Goal: Contribute content

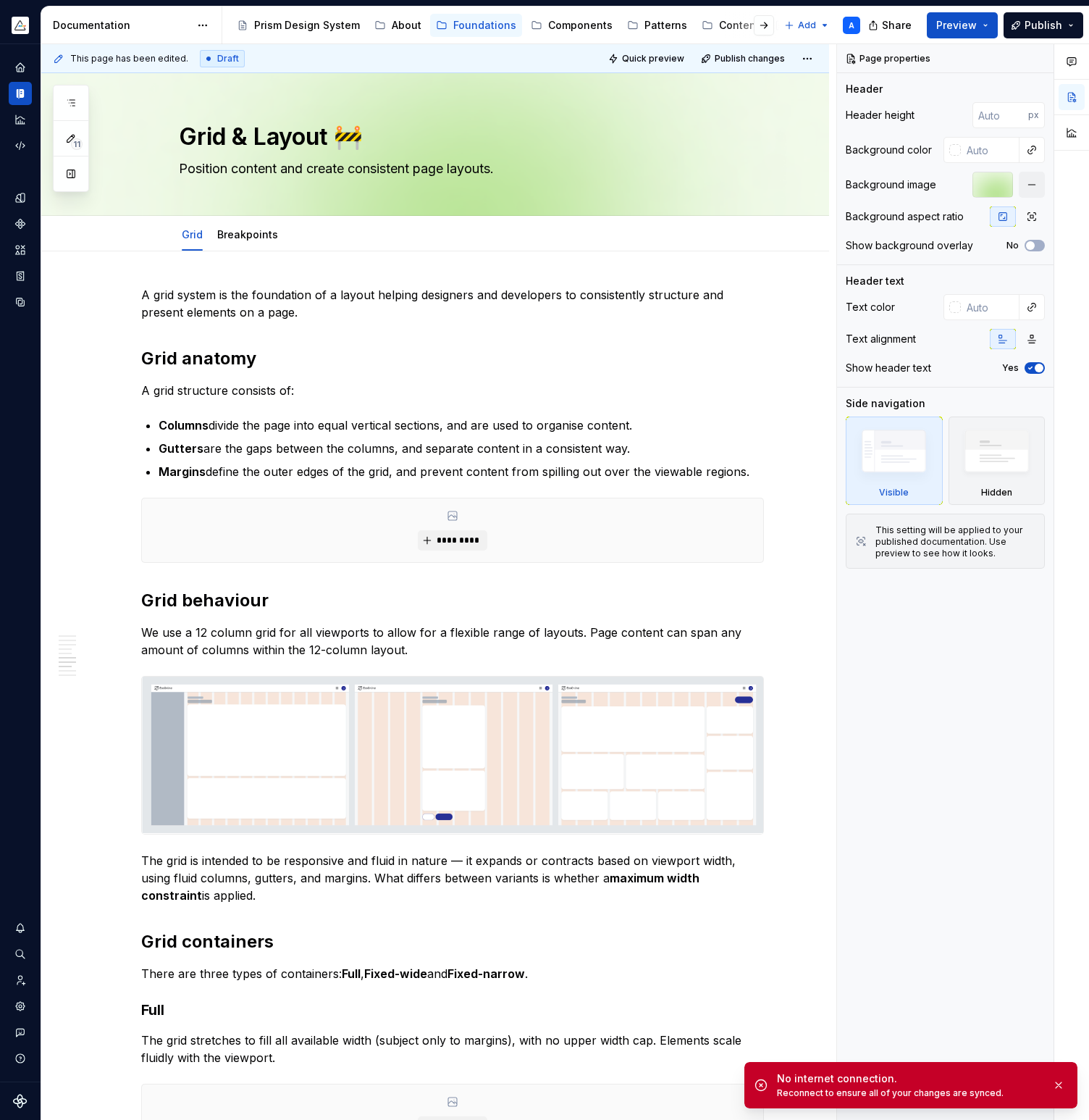
scroll to position [1265, 0]
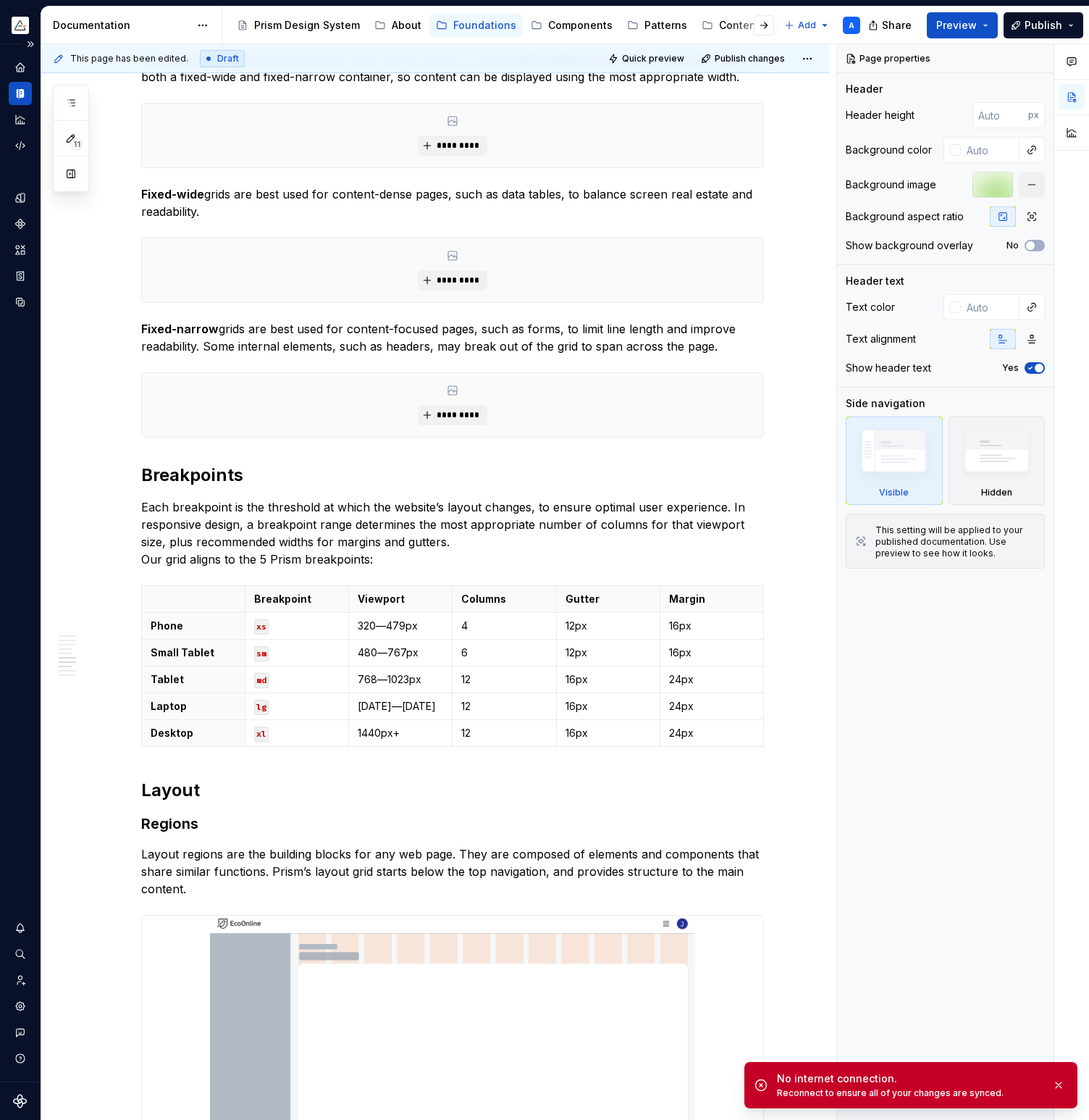
type textarea "*"
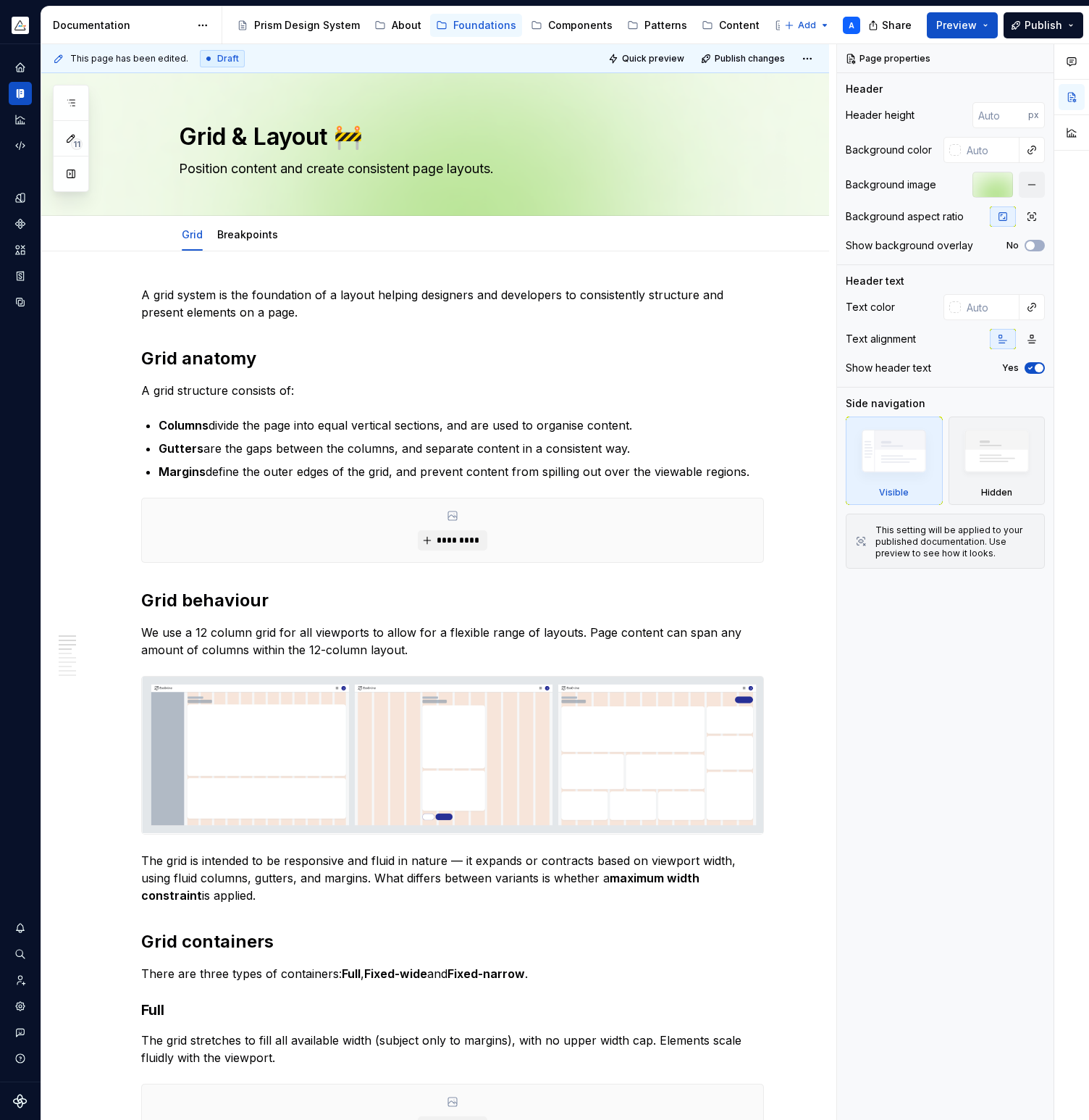
type textarea "*"
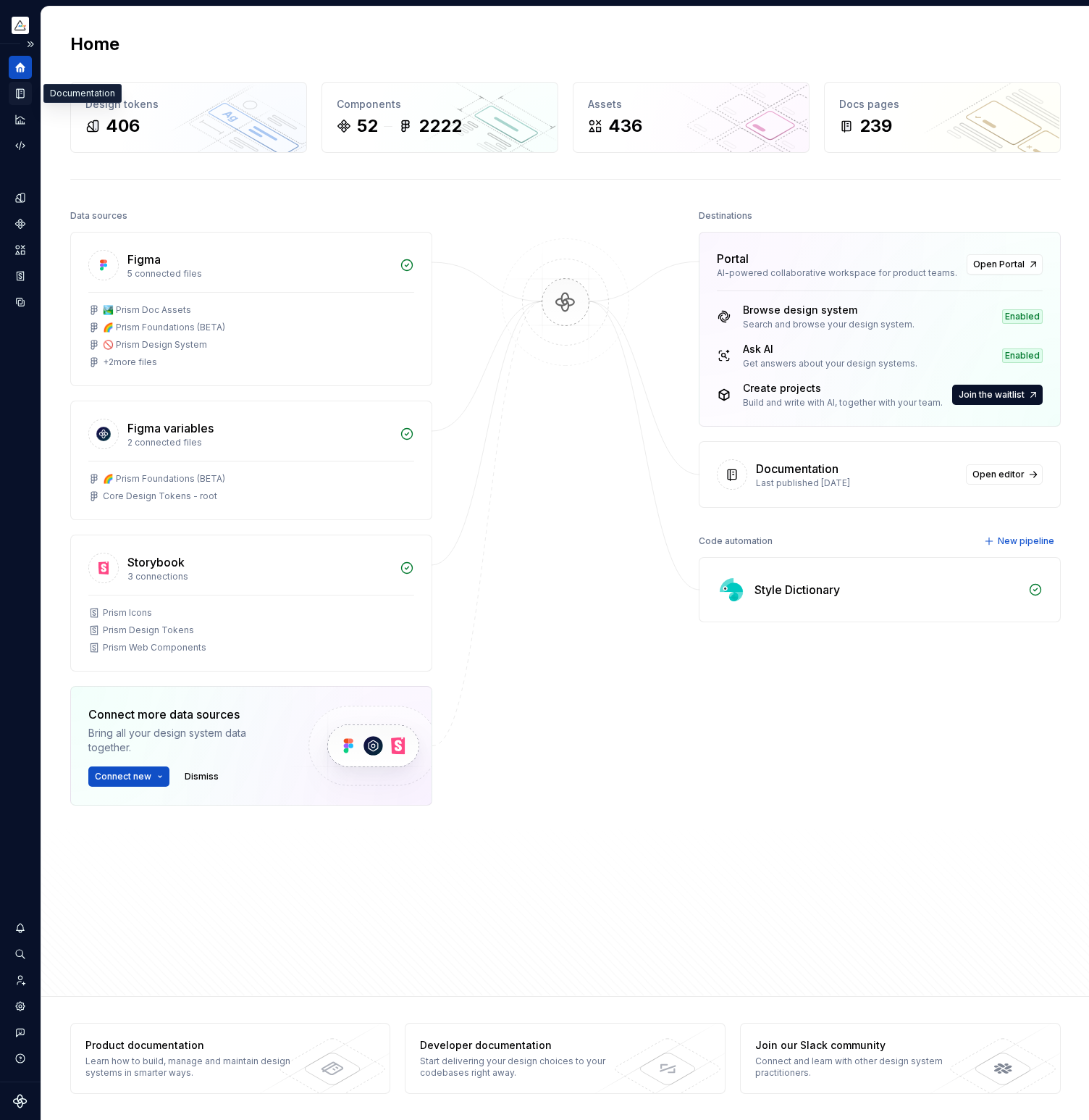
click at [22, 95] on icon "Documentation" at bounding box center [22, 94] width 6 height 8
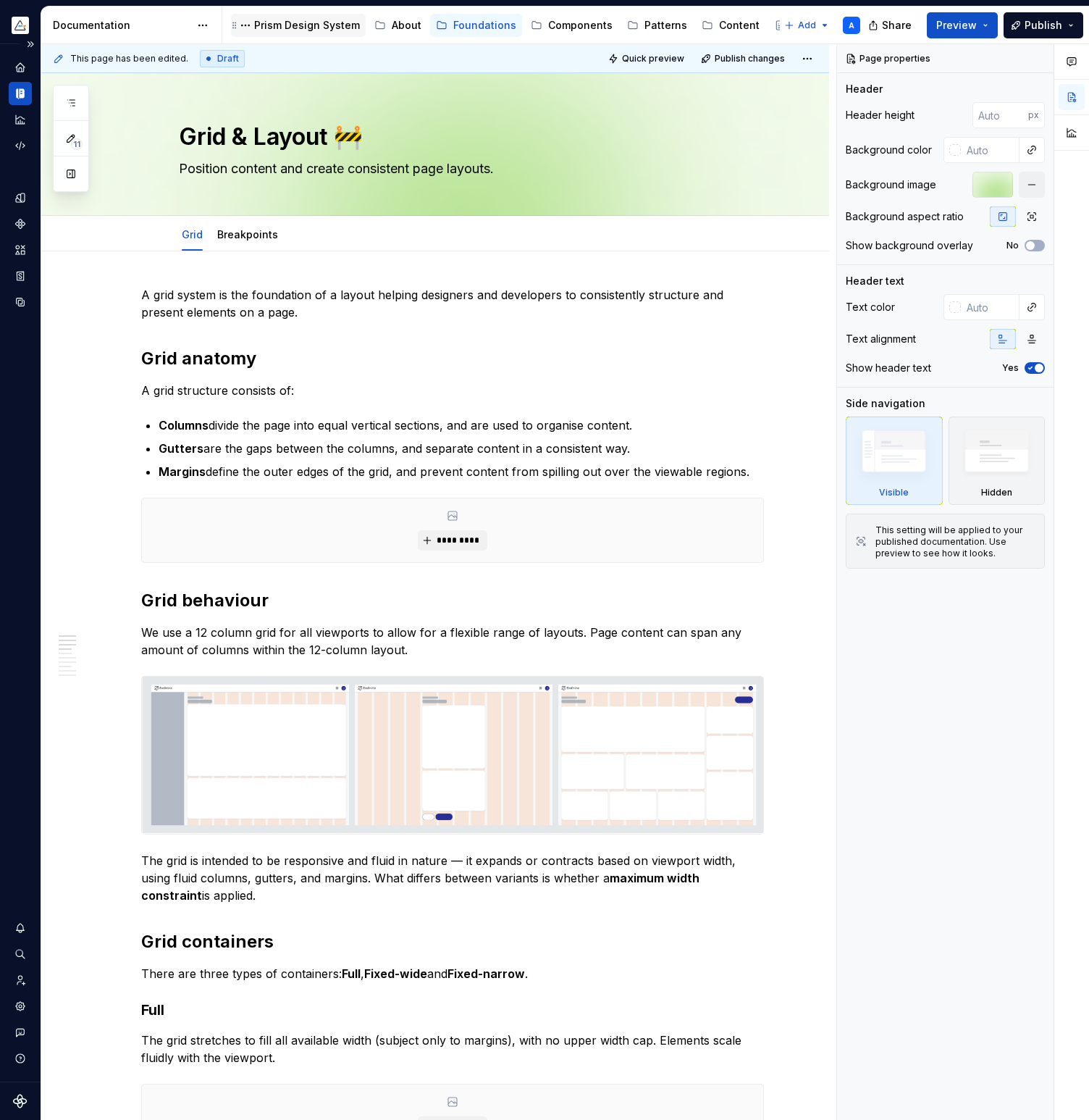
type textarea "*"
